Goal: Find specific page/section: Find specific page/section

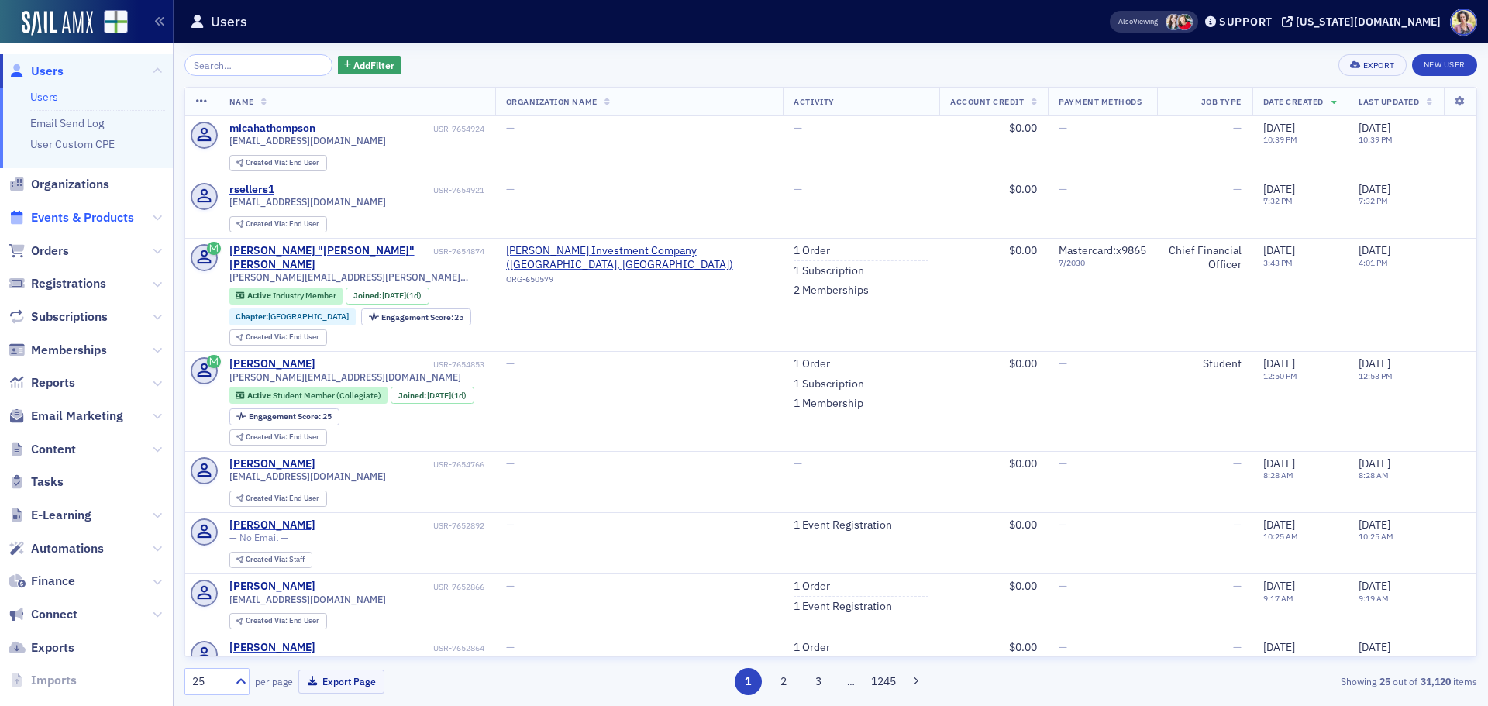
click at [61, 219] on span "Events & Products" at bounding box center [82, 217] width 103 height 17
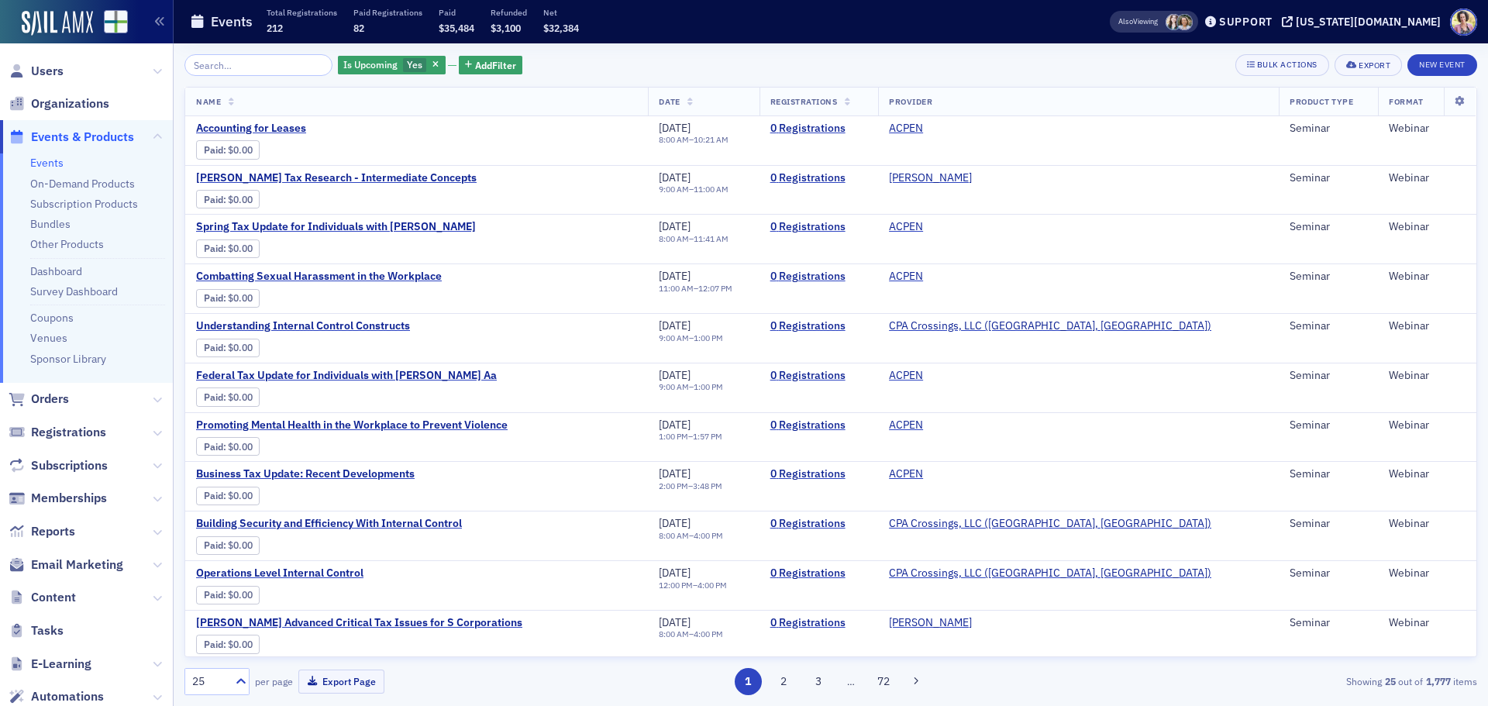
click at [209, 63] on input "search" at bounding box center [259, 65] width 148 height 22
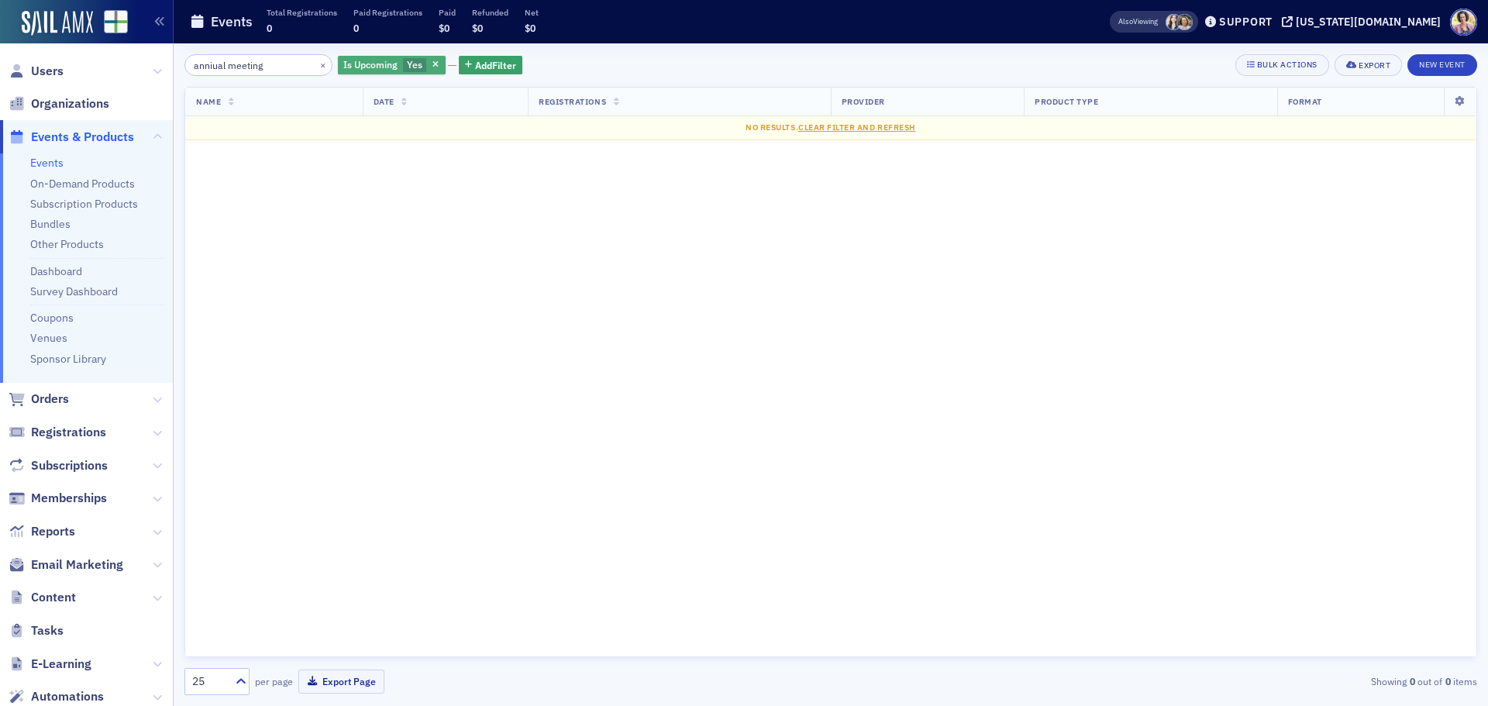
type input "anniual meeting"
click at [407, 68] on span "Yes" at bounding box center [415, 64] width 16 height 12
click at [488, 71] on input "No" at bounding box center [488, 65] width 14 height 14
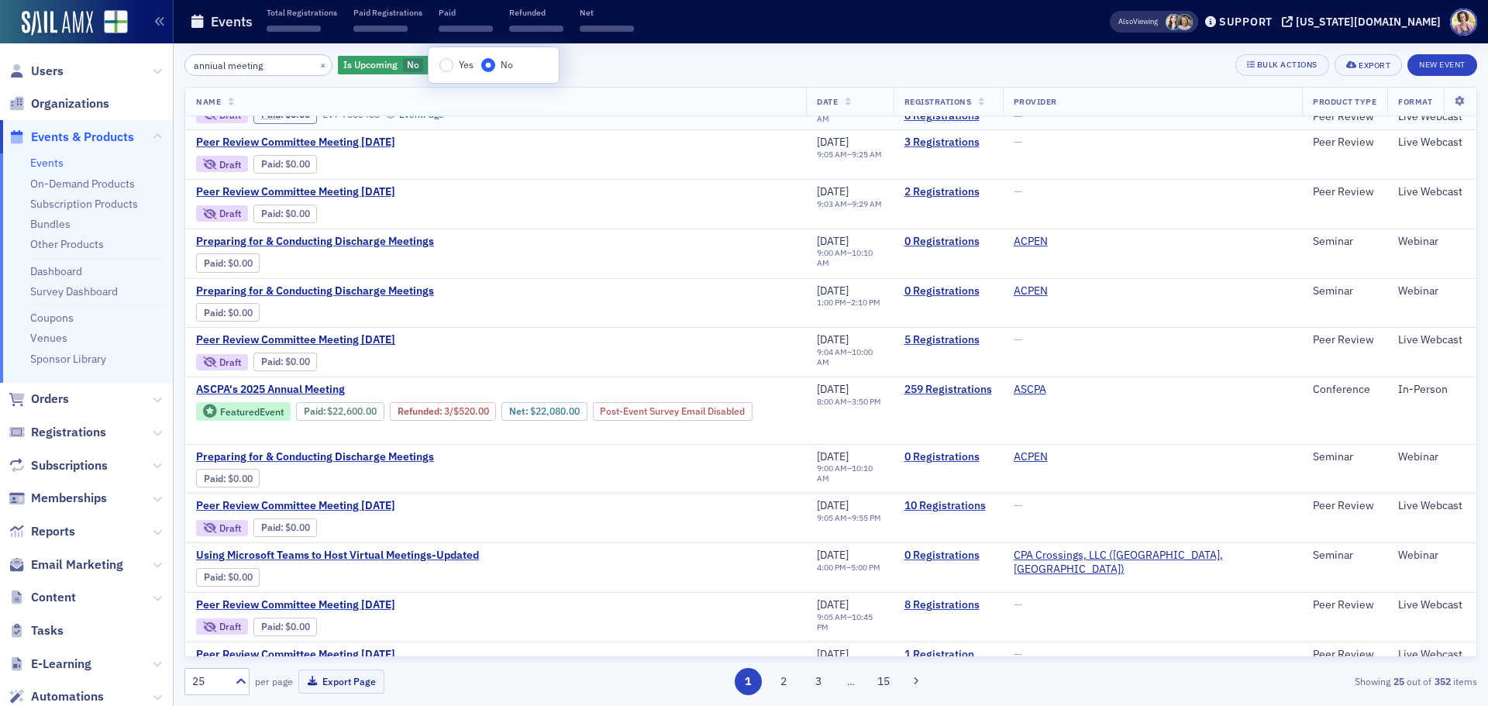
scroll to position [155, 0]
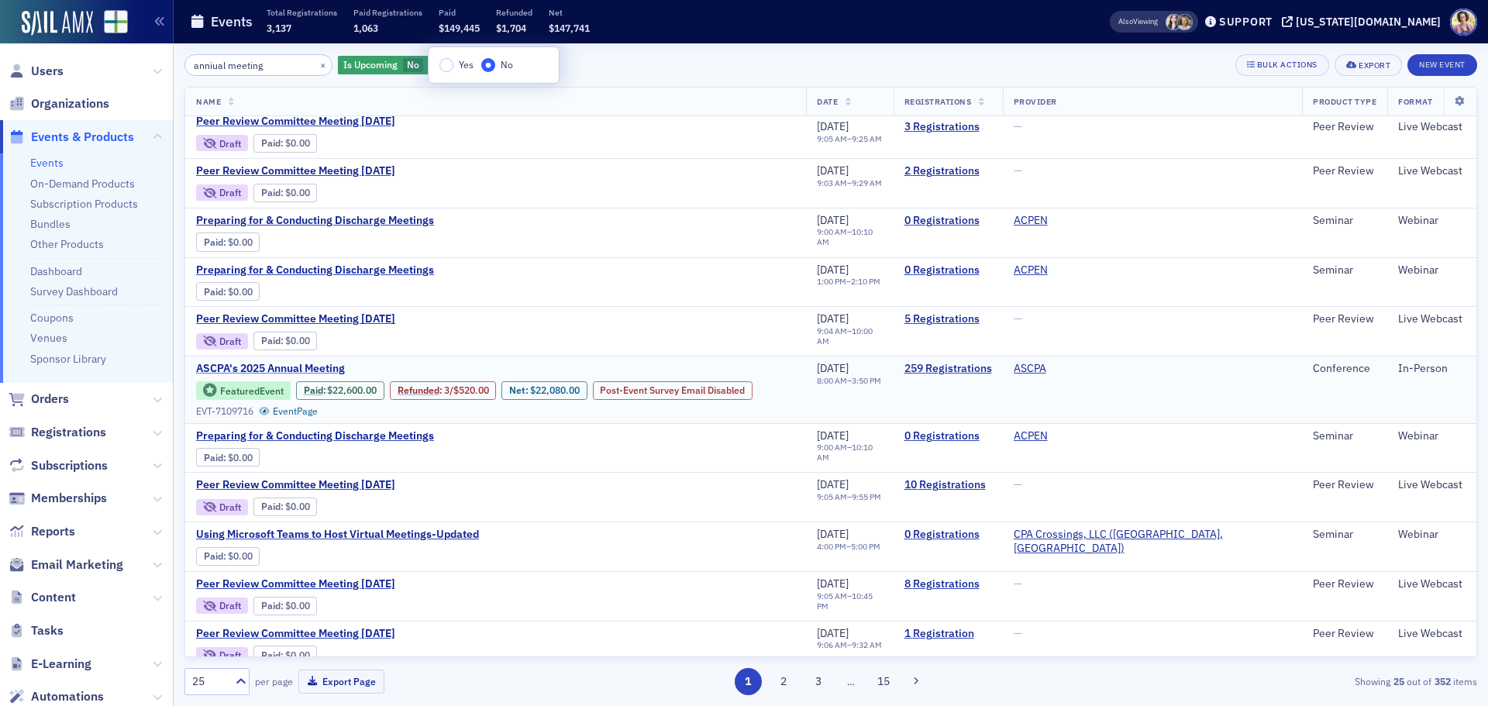
click at [286, 367] on span "ASCPA's 2025 Annual Meeting" at bounding box center [326, 369] width 260 height 14
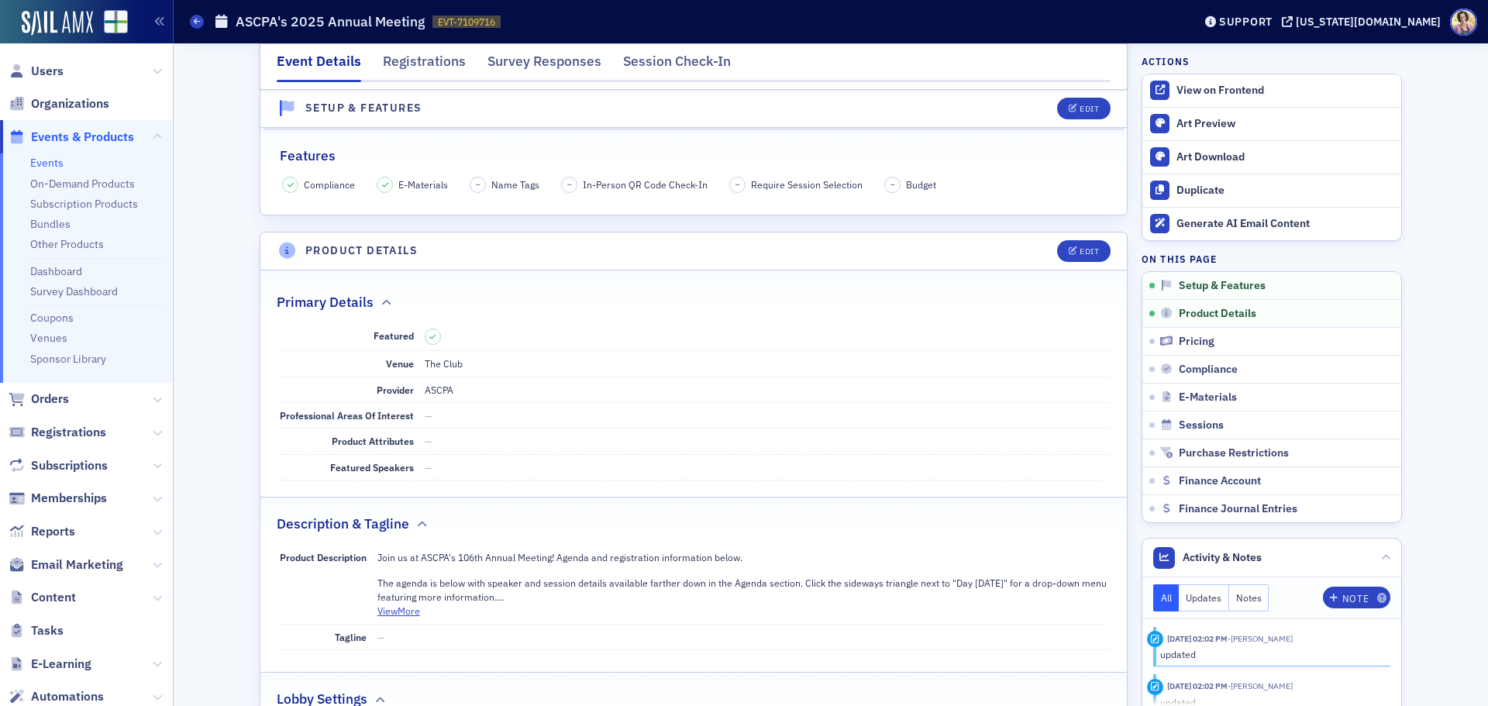
scroll to position [310, 0]
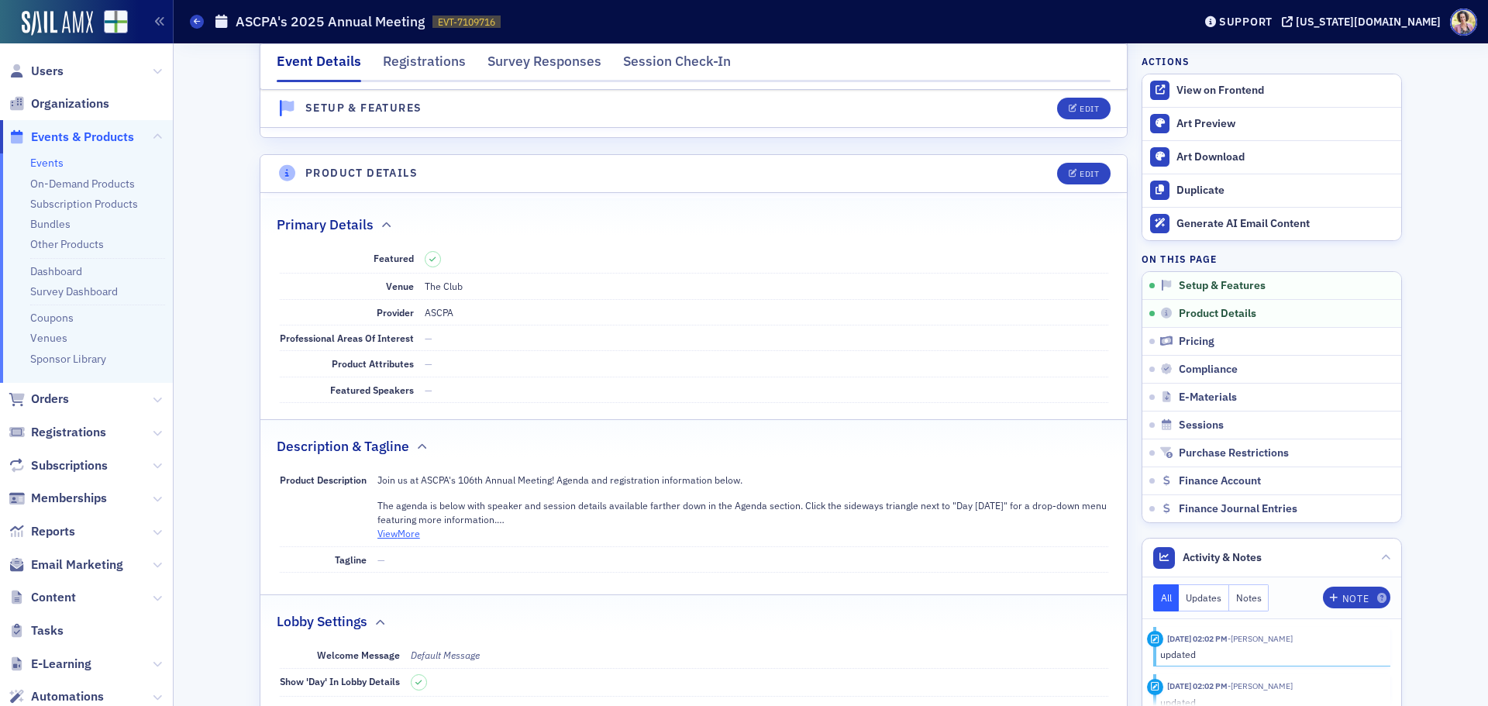
click at [382, 534] on button "View More" at bounding box center [399, 533] width 43 height 14
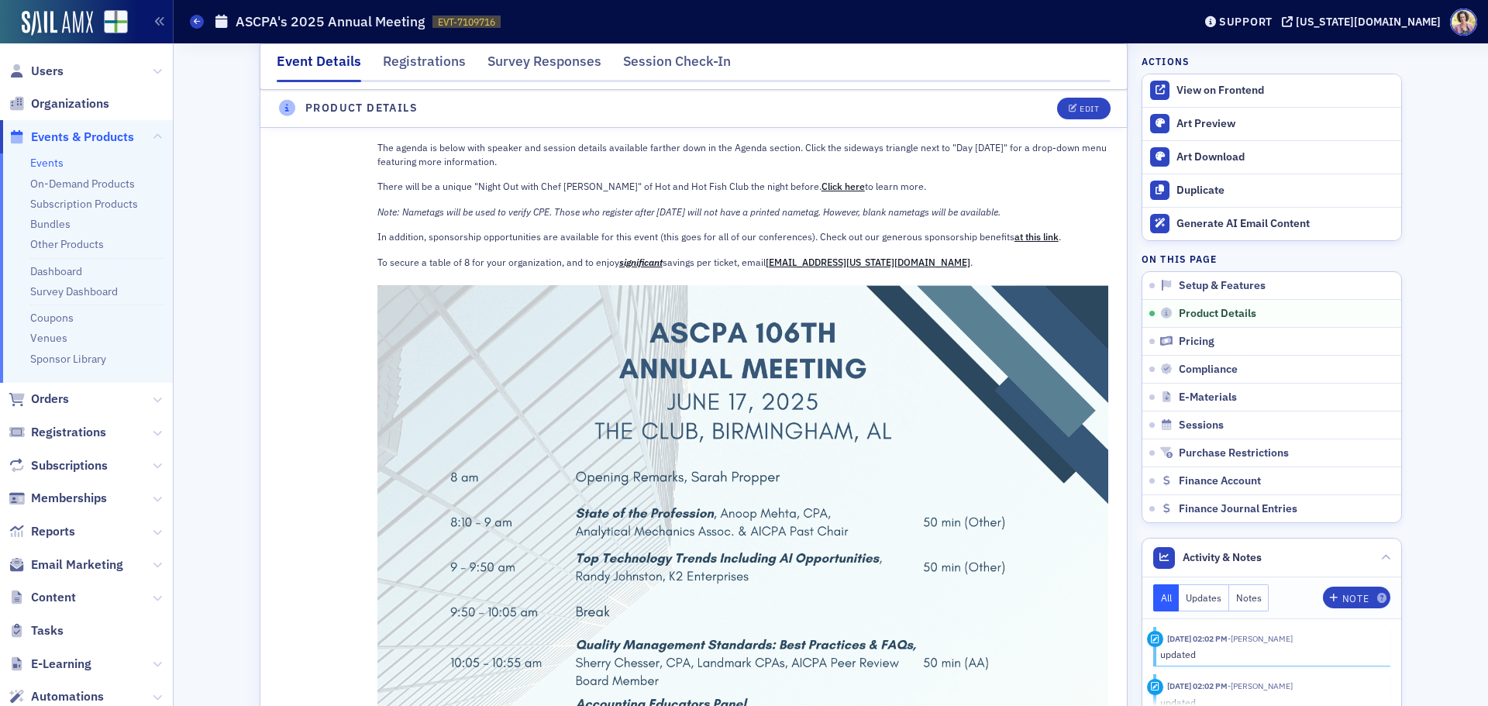
scroll to position [620, 0]
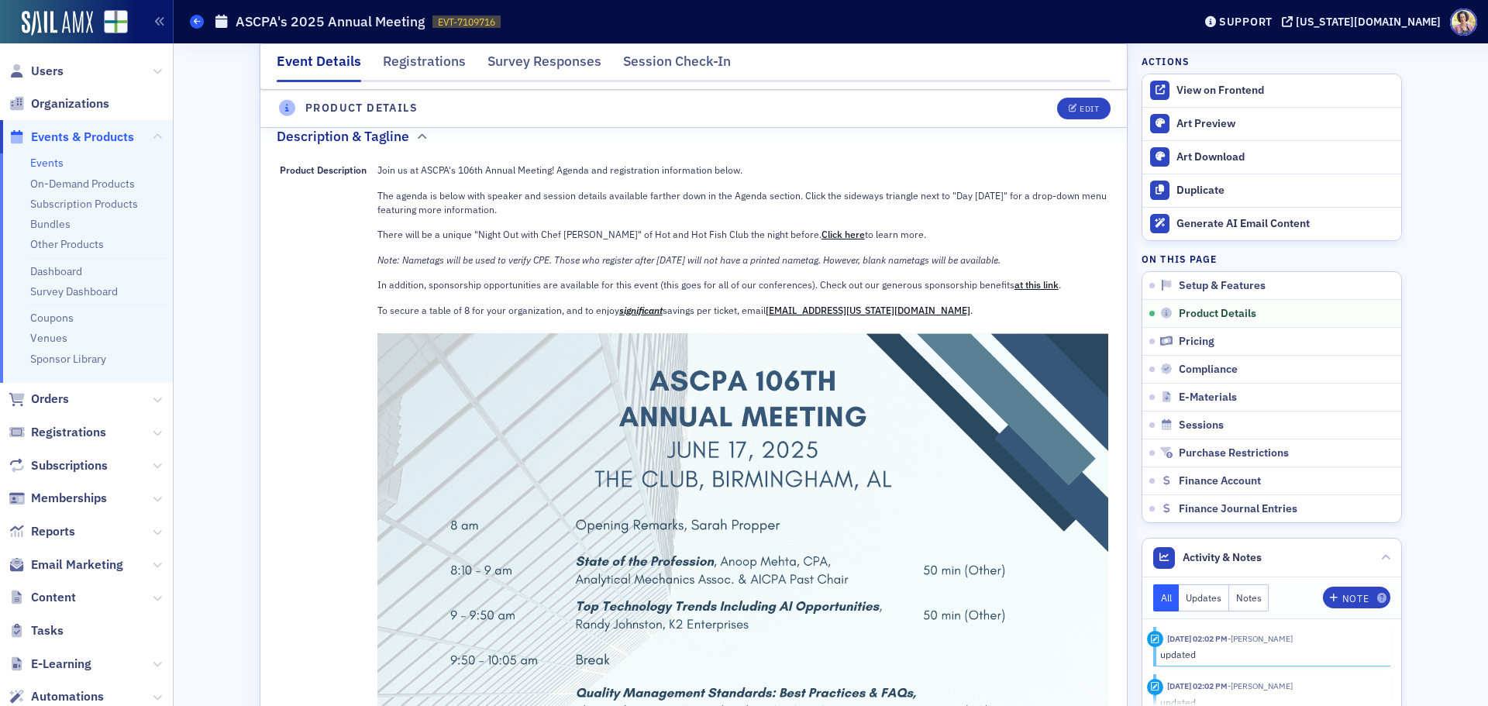
click at [201, 22] on span at bounding box center [197, 22] width 14 height 14
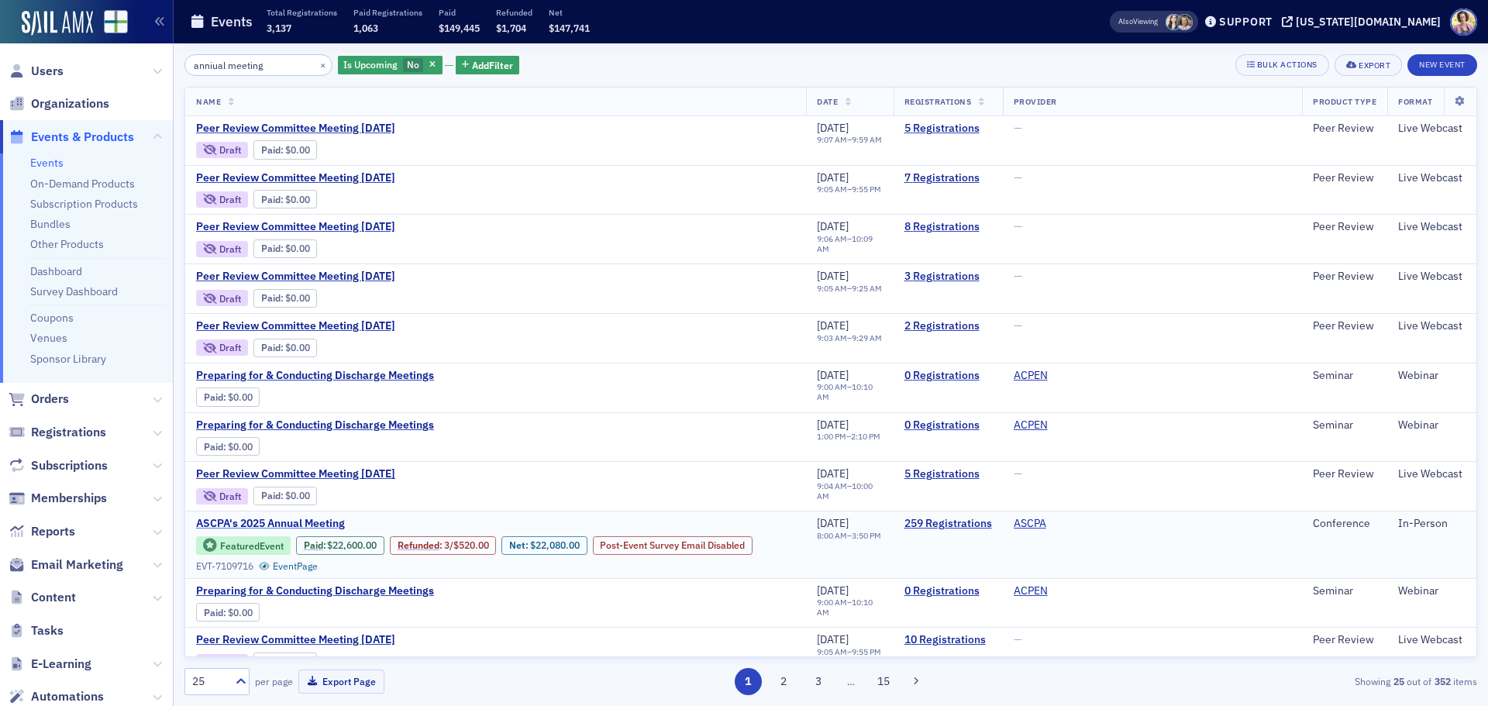
click at [308, 523] on span "ASCPA's 2025 Annual Meeting" at bounding box center [326, 524] width 260 height 14
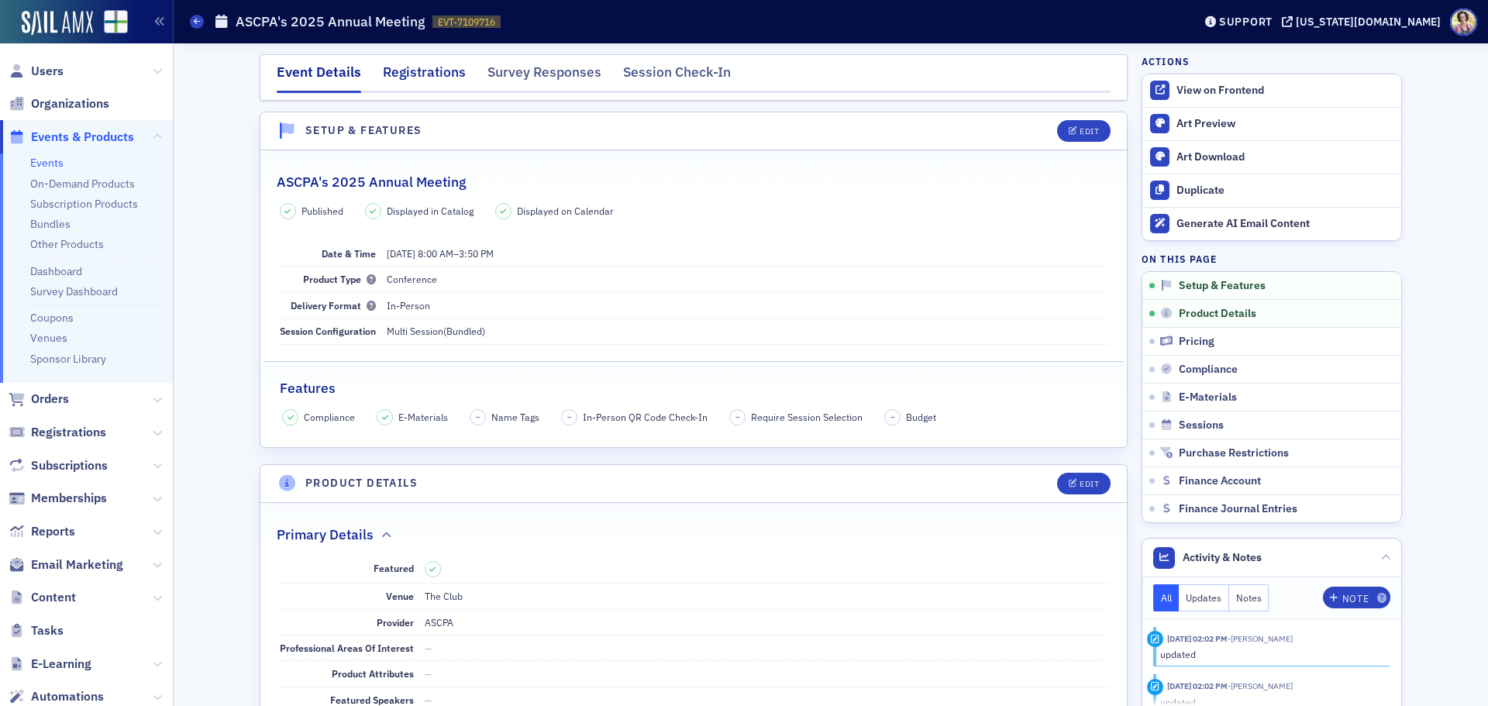
click at [437, 67] on div "Registrations" at bounding box center [424, 76] width 83 height 29
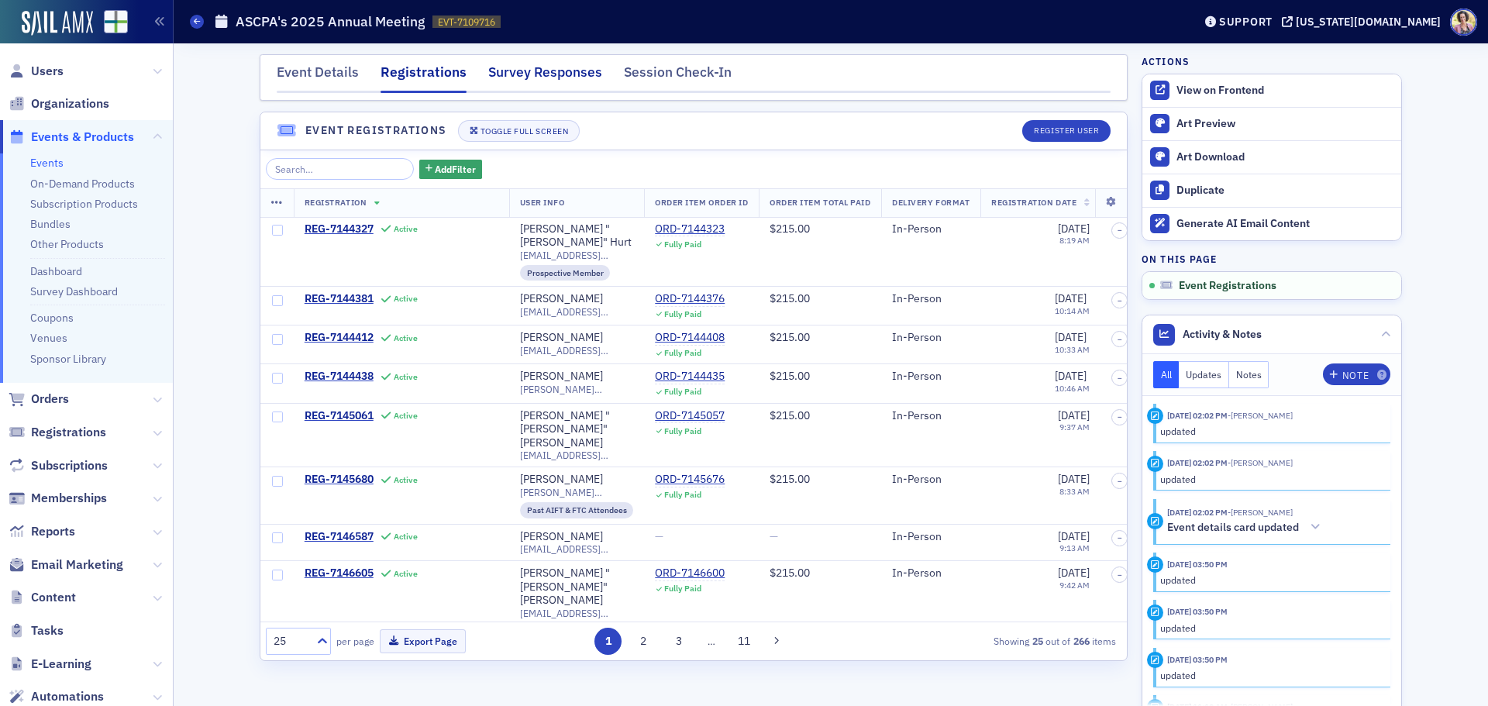
click at [537, 76] on div "Survey Responses" at bounding box center [545, 76] width 114 height 29
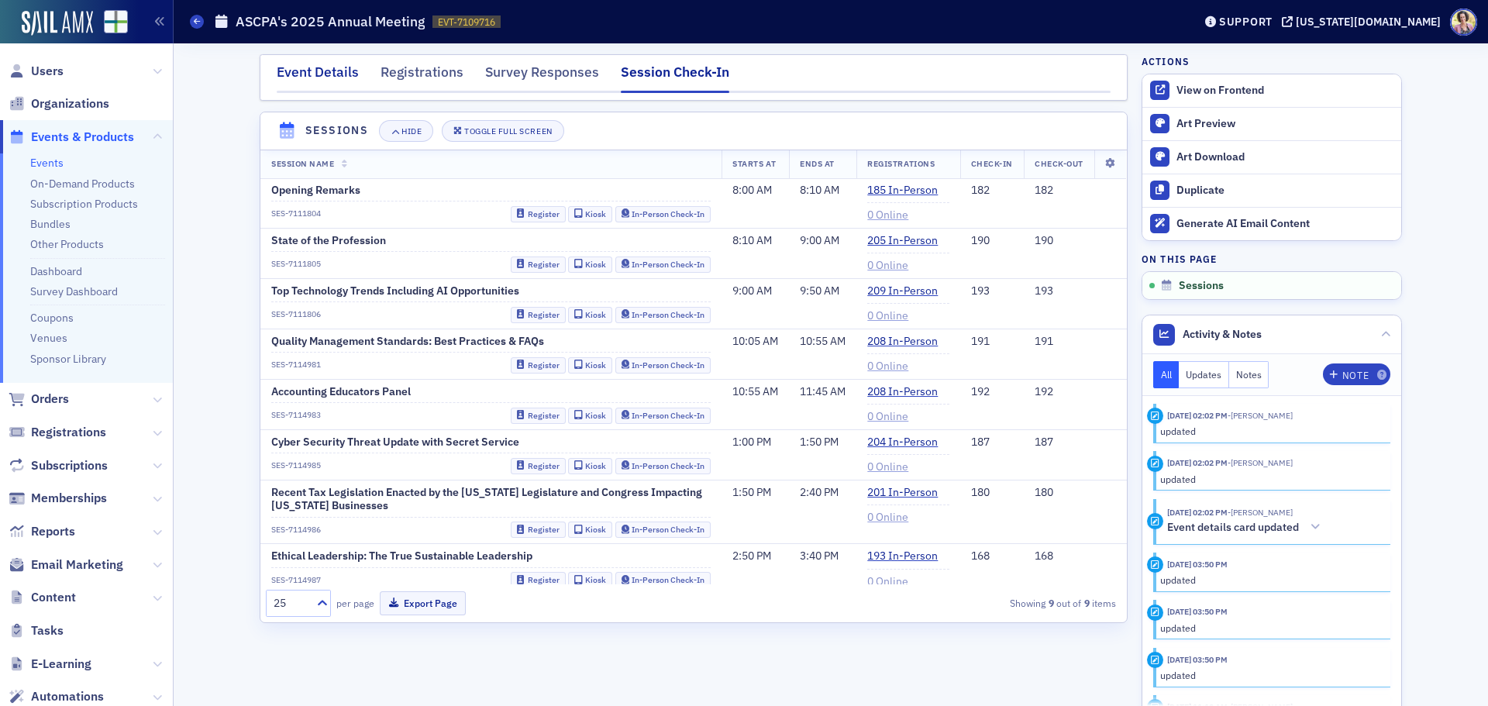
click at [333, 72] on div "Event Details" at bounding box center [318, 76] width 82 height 29
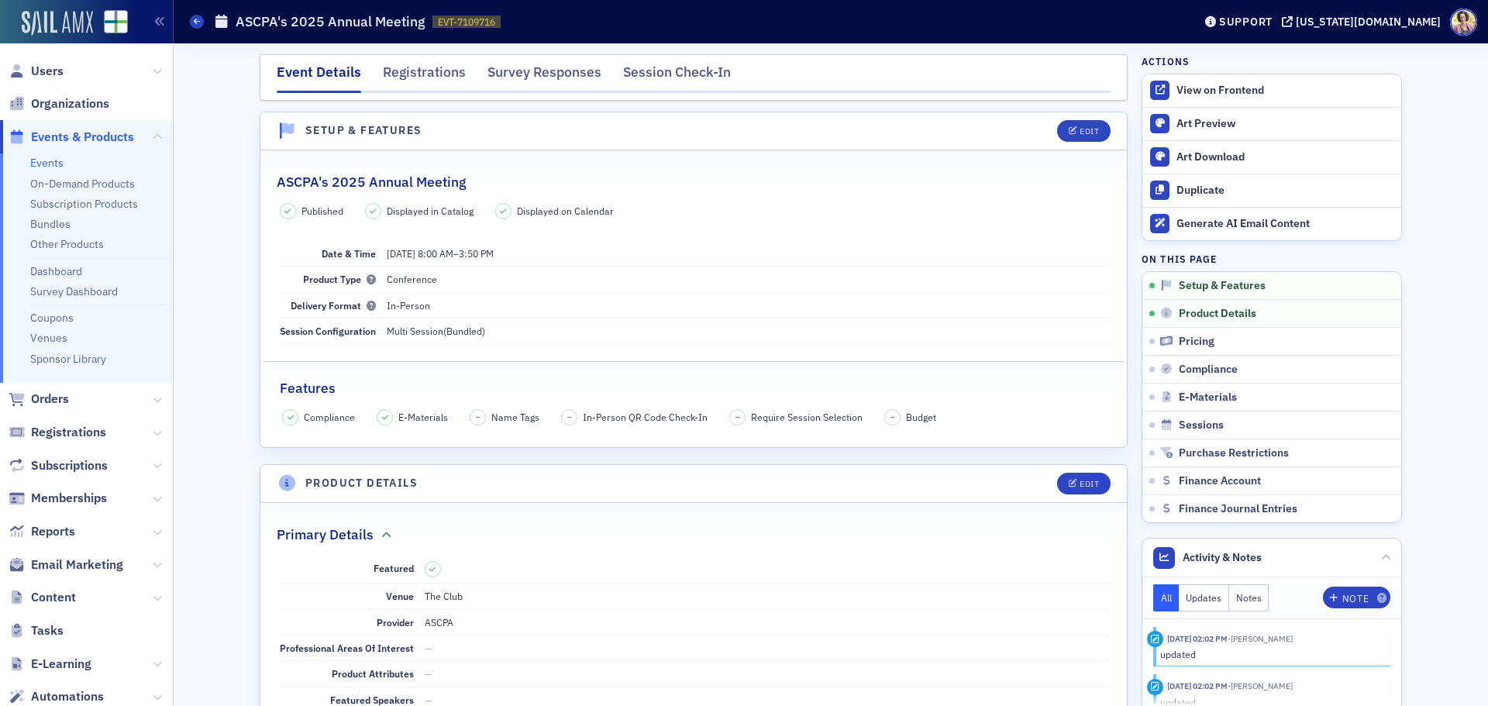
click at [72, 22] on img at bounding box center [57, 23] width 71 height 25
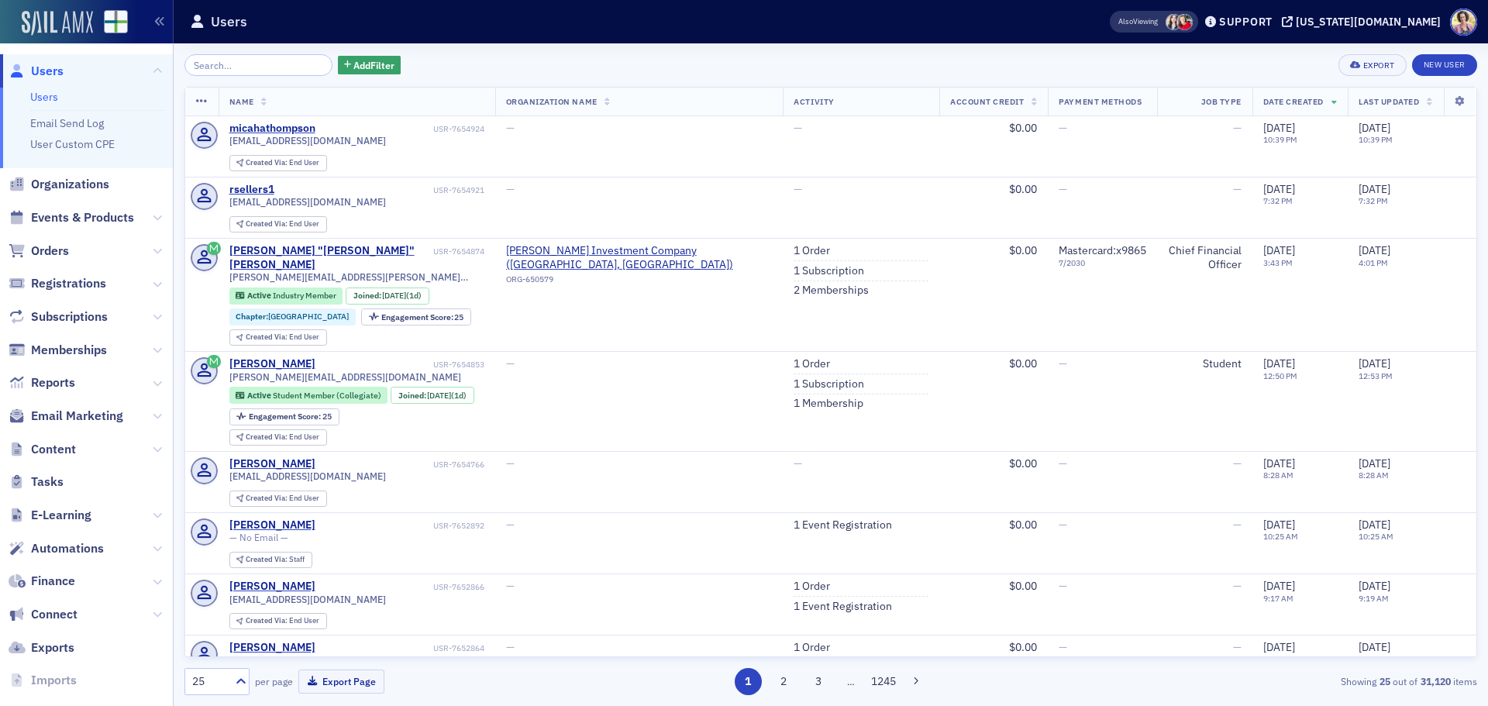
click at [47, 19] on img at bounding box center [57, 23] width 71 height 25
